Goal: Download file/media

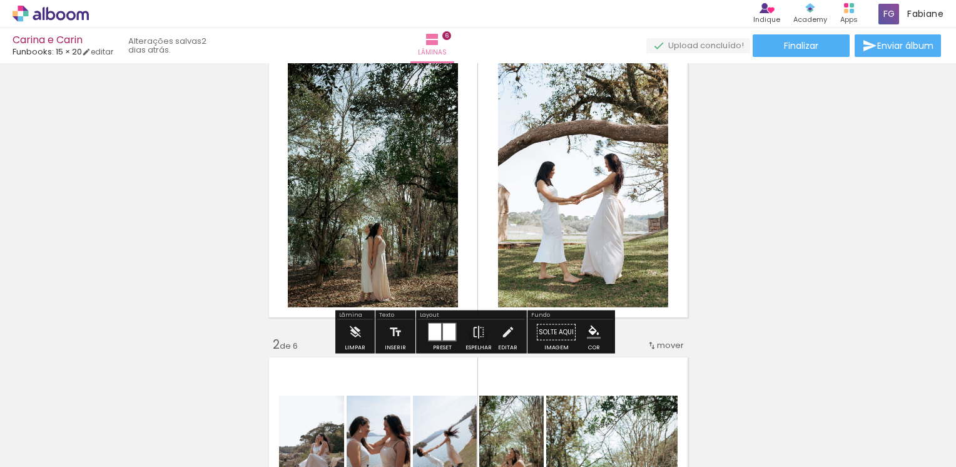
scroll to position [125, 0]
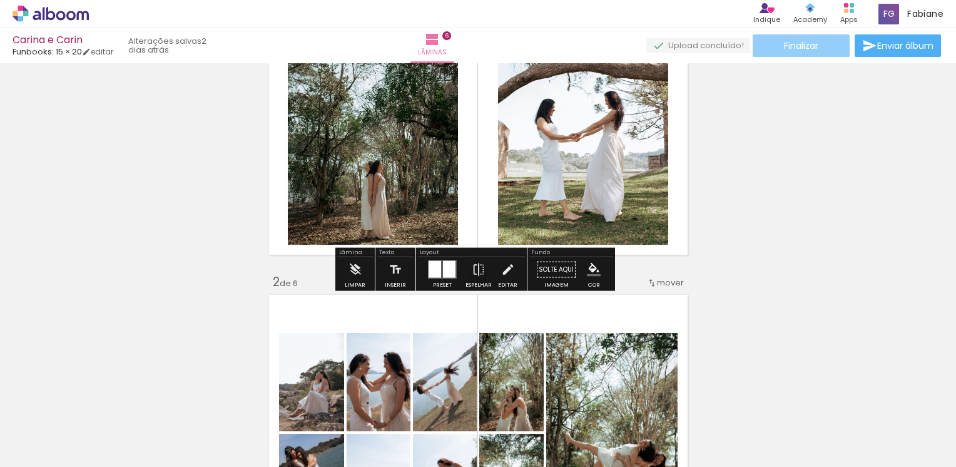
click at [794, 36] on paper-button "Finalizar" at bounding box center [801, 45] width 97 height 23
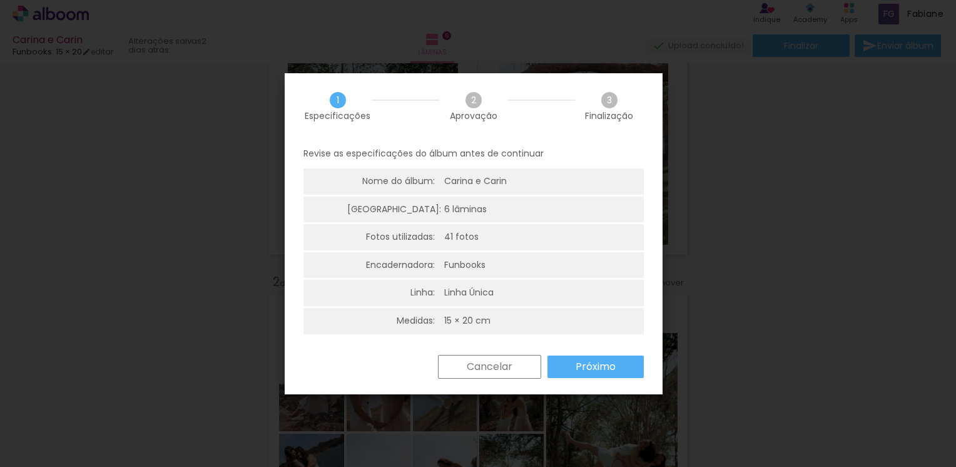
click at [0, 0] on slot "Próximo" at bounding box center [0, 0] width 0 height 0
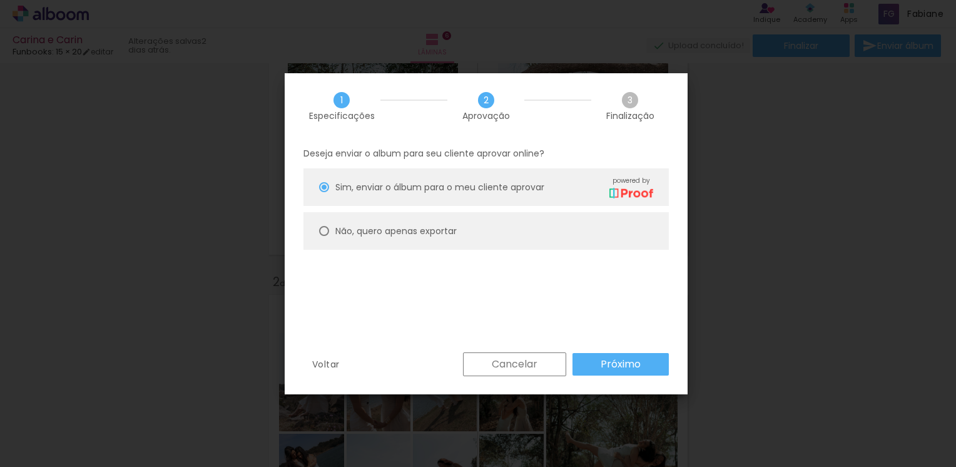
click at [370, 237] on div "Não, quero apenas exportar" at bounding box center [395, 231] width 121 height 13
type paper-radio-button "on"
click at [0, 0] on slot "Próximo" at bounding box center [0, 0] width 0 height 0
type input "Alta, 300 DPI"
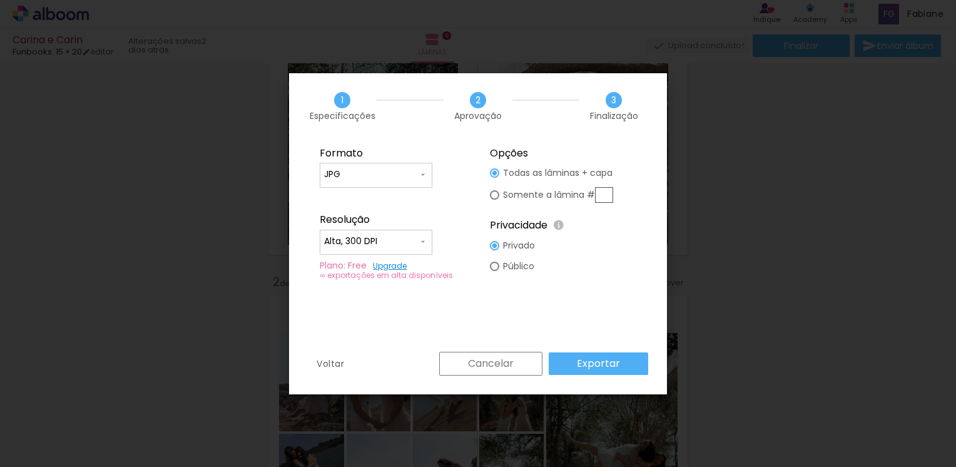
click at [626, 365] on paper-button "Exportar" at bounding box center [599, 363] width 100 height 23
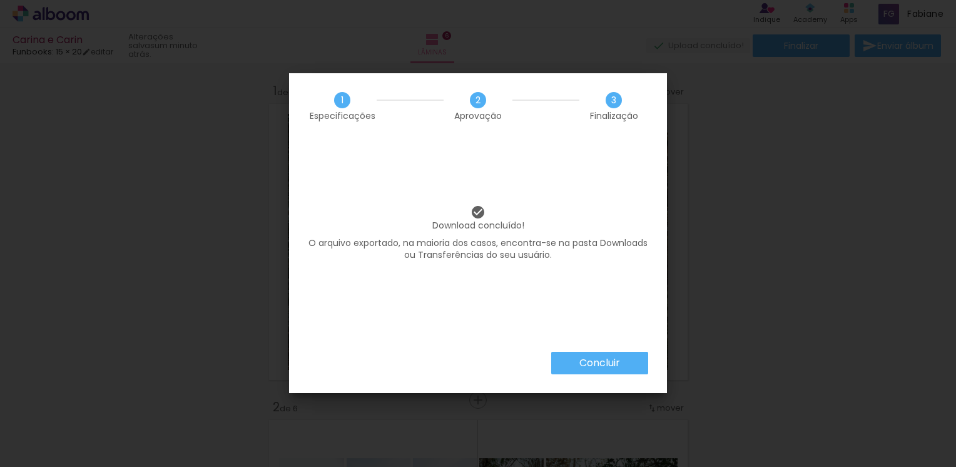
scroll to position [125, 0]
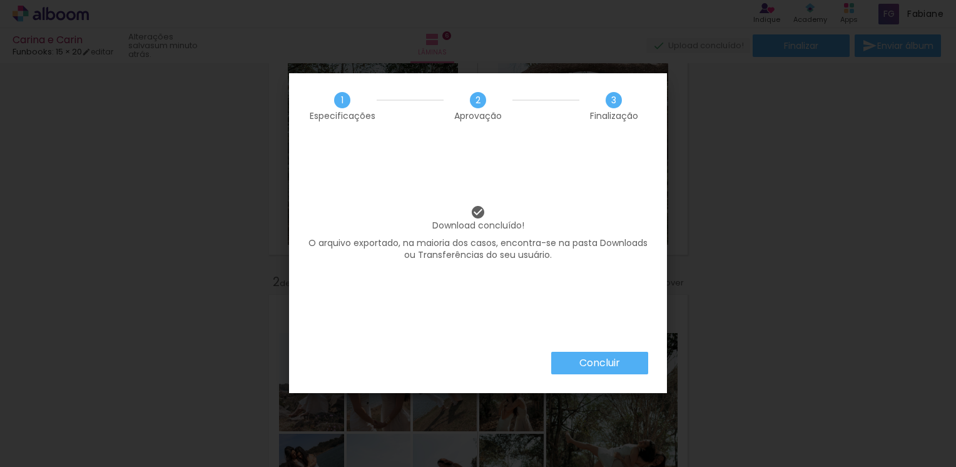
click at [621, 364] on paper-button "Concluir" at bounding box center [599, 363] width 97 height 23
